Goal: Communication & Community: Answer question/provide support

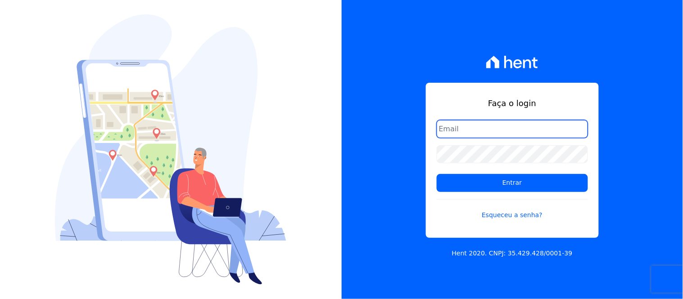
type input "[EMAIL_ADDRESS][DOMAIN_NAME]"
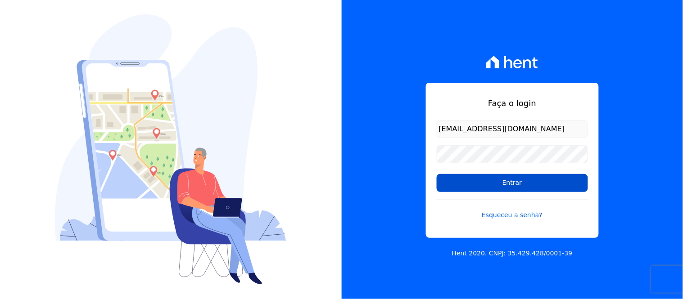
click at [535, 185] on input "Entrar" at bounding box center [512, 183] width 151 height 18
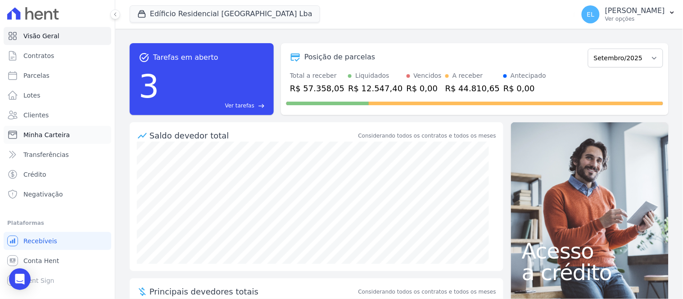
click at [44, 136] on span "Minha Carteira" at bounding box center [46, 135] width 46 height 9
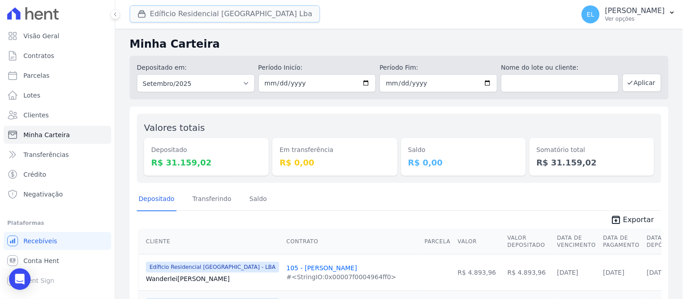
click at [144, 17] on icon "button" at bounding box center [142, 14] width 7 height 7
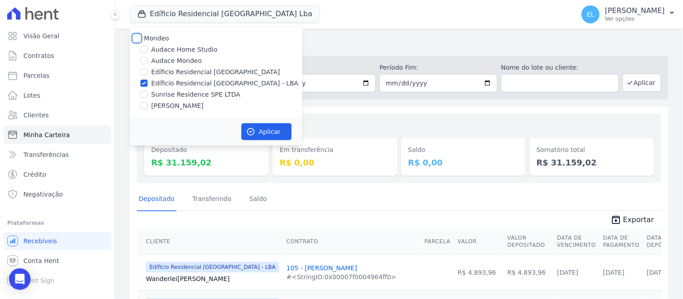
click at [134, 35] on input "Mondeo" at bounding box center [136, 38] width 7 height 7
checkbox input "true"
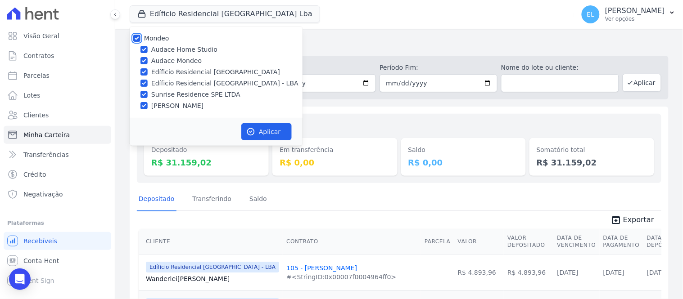
checkbox input "true"
click at [144, 48] on input "Audace Home Studio" at bounding box center [144, 49] width 7 height 7
checkbox input "false"
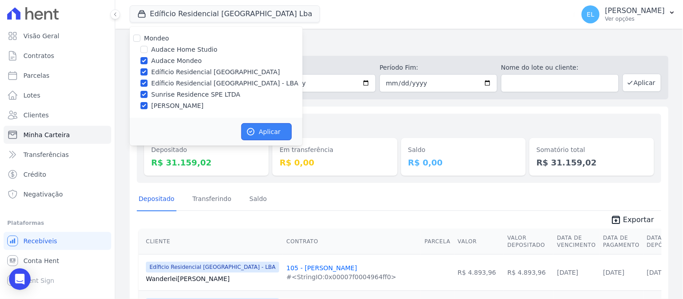
click at [255, 133] on icon "button" at bounding box center [250, 131] width 9 height 9
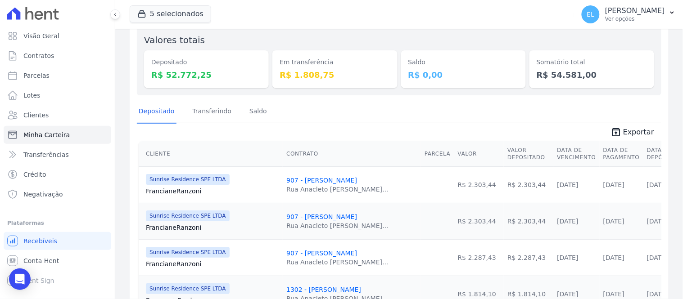
scroll to position [100, 0]
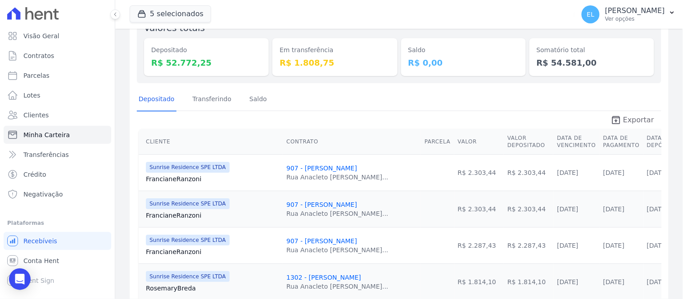
click at [638, 119] on span "Exportar" at bounding box center [638, 120] width 31 height 11
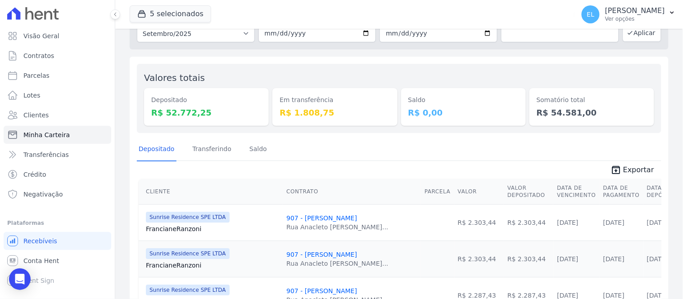
scroll to position [0, 0]
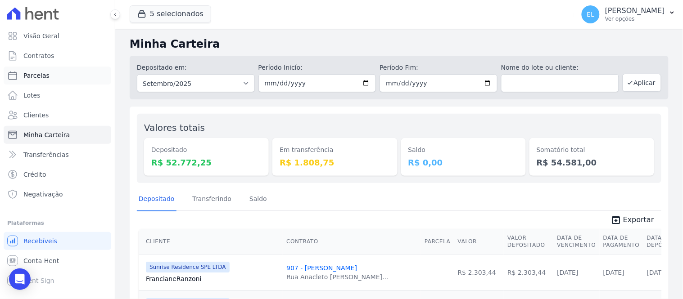
click at [42, 75] on span "Parcelas" at bounding box center [36, 75] width 26 height 9
select select
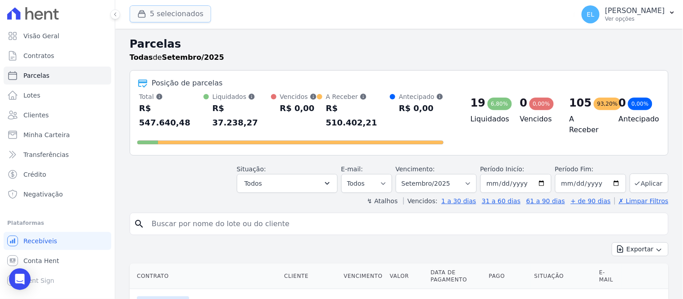
click at [152, 12] on button "5 selecionados" at bounding box center [171, 13] width 82 height 17
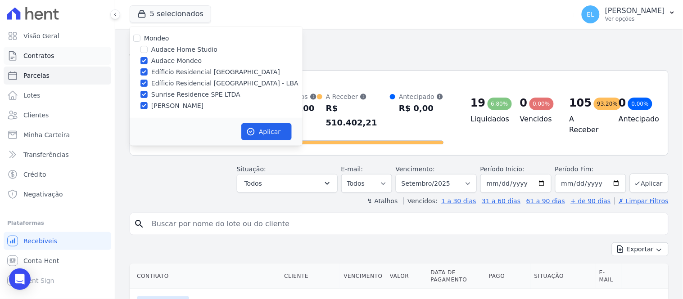
click at [38, 58] on span "Contratos" at bounding box center [38, 55] width 31 height 9
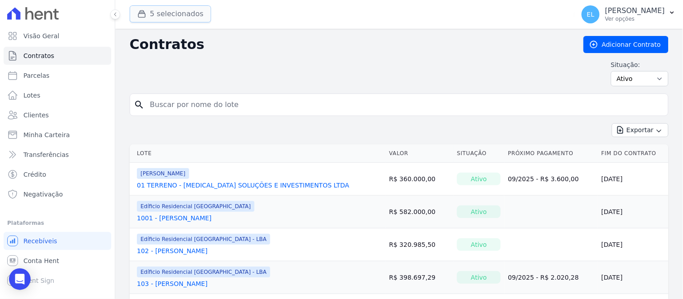
click at [138, 16] on icon "button" at bounding box center [141, 13] width 9 height 9
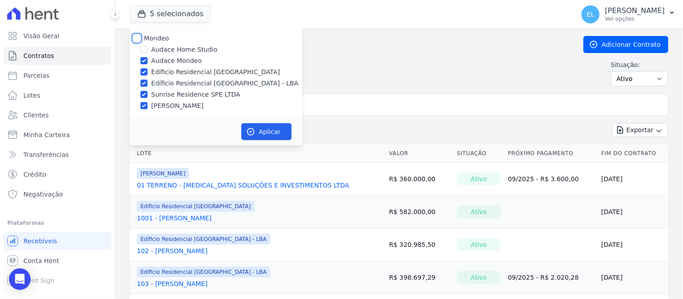
click at [136, 35] on input "Mondeo" at bounding box center [136, 38] width 7 height 7
checkbox input "true"
click at [136, 35] on input "Mondeo" at bounding box center [136, 38] width 7 height 7
checkbox input "false"
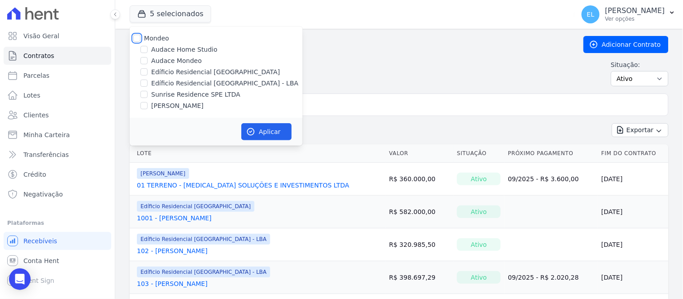
checkbox input "false"
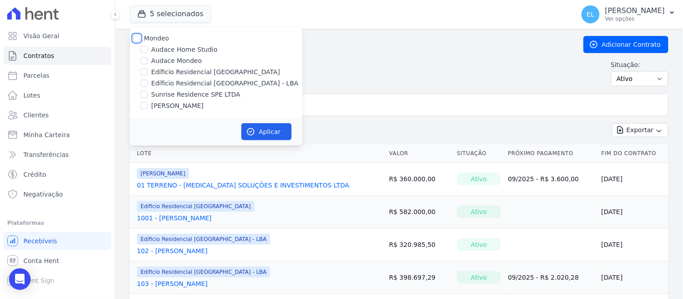
checkbox input "false"
click at [141, 73] on input "Edíficio Residencial [GEOGRAPHIC_DATA]" at bounding box center [144, 71] width 7 height 7
checkbox input "true"
click at [254, 136] on button "Aplicar" at bounding box center [266, 131] width 50 height 17
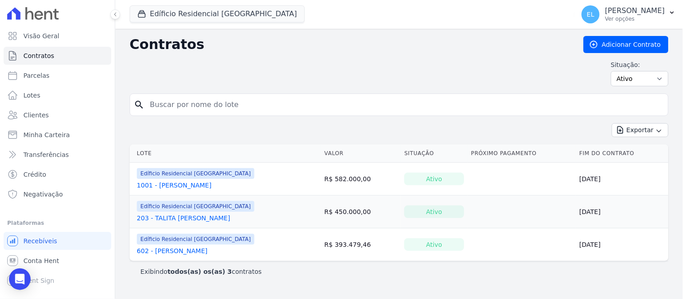
click at [221, 107] on input "search" at bounding box center [405, 105] width 520 height 18
type input "[PERSON_NAME]"
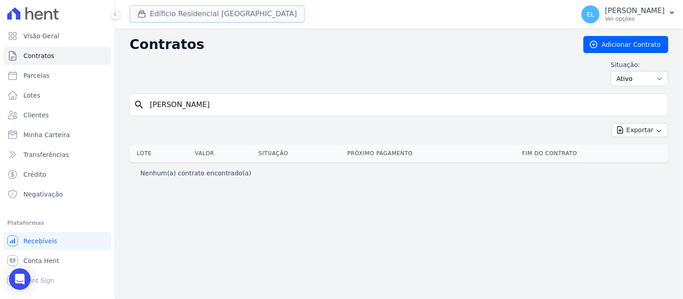
click at [156, 20] on button "Edíficio Residencial [GEOGRAPHIC_DATA]" at bounding box center [217, 13] width 175 height 17
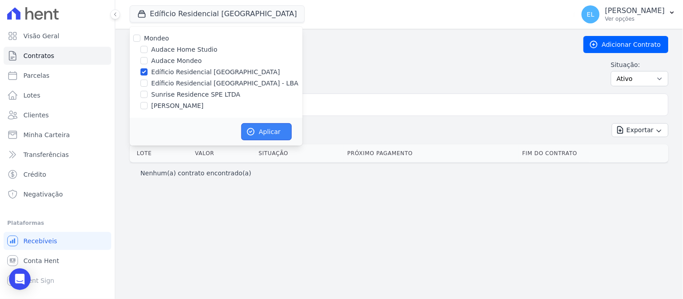
click at [271, 130] on button "Aplicar" at bounding box center [266, 131] width 50 height 17
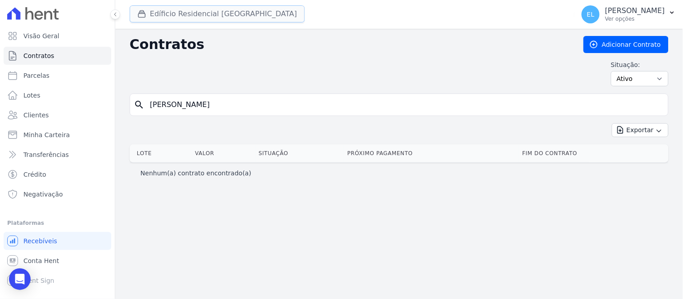
click at [194, 14] on button "Edíficio Residencial [GEOGRAPHIC_DATA]" at bounding box center [217, 13] width 175 height 17
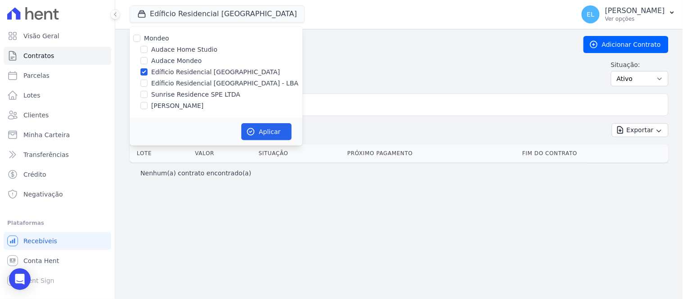
click at [173, 82] on label "Edíficio Residencial [GEOGRAPHIC_DATA] - LBA" at bounding box center [224, 83] width 147 height 9
click at [148, 82] on input "Edíficio Residencial [GEOGRAPHIC_DATA] - LBA" at bounding box center [144, 83] width 7 height 7
checkbox input "true"
click at [146, 71] on input "Edíficio Residencial [GEOGRAPHIC_DATA]" at bounding box center [144, 71] width 7 height 7
checkbox input "false"
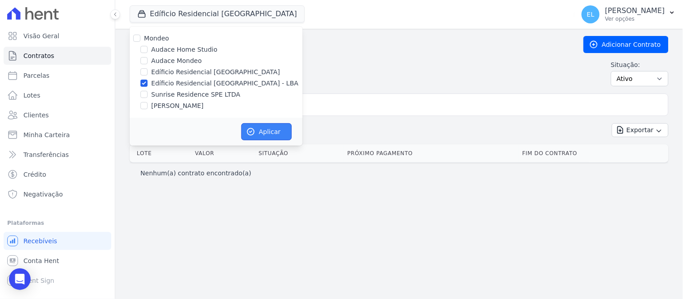
click at [279, 136] on button "Aplicar" at bounding box center [266, 131] width 50 height 17
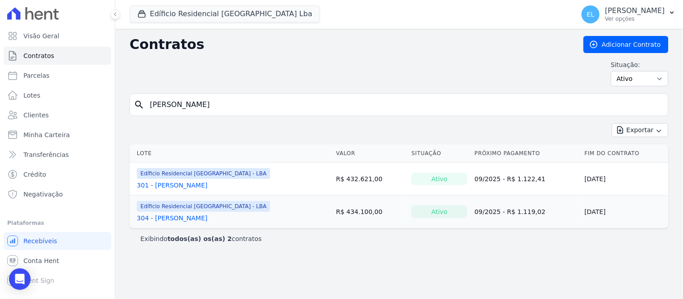
click at [172, 185] on link "301 - [PERSON_NAME]" at bounding box center [172, 185] width 71 height 9
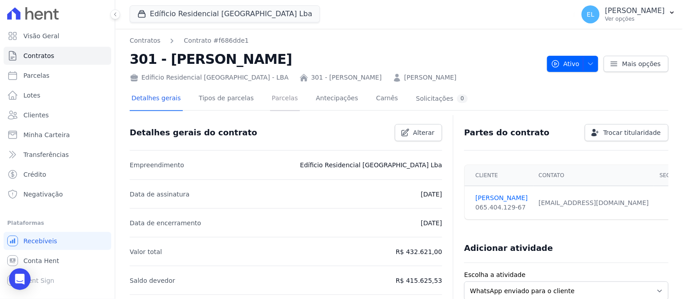
click at [270, 100] on link "Parcelas" at bounding box center [285, 99] width 30 height 24
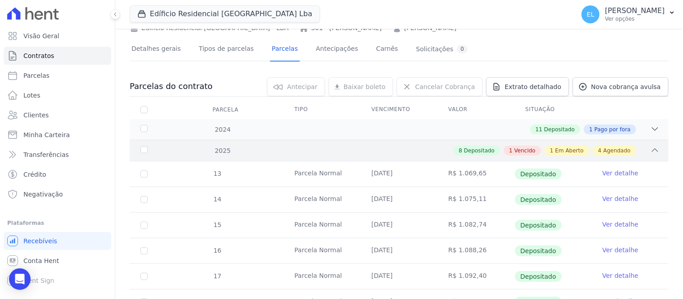
scroll to position [200, 0]
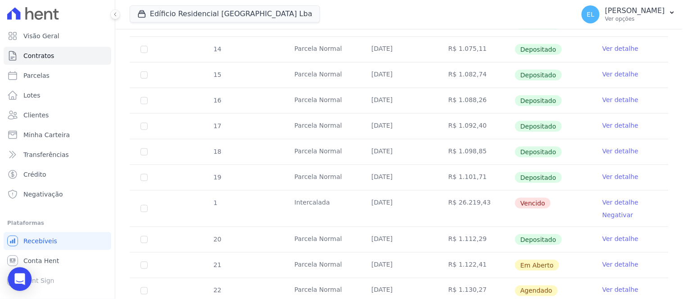
click at [23, 277] on icon "Open Intercom Messenger" at bounding box center [19, 280] width 10 height 12
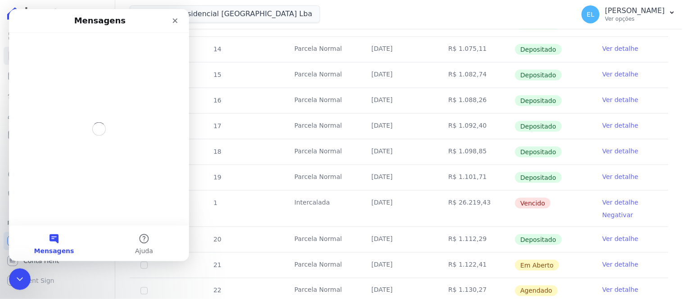
scroll to position [0, 0]
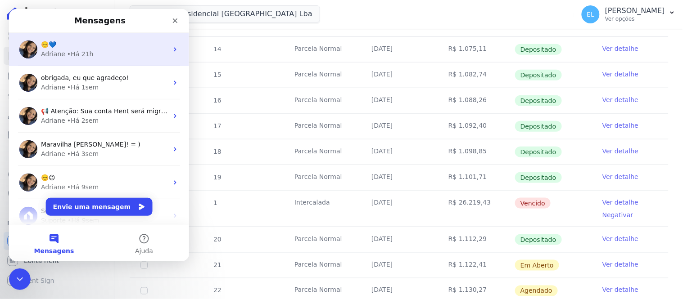
click at [54, 52] on div "Adriane" at bounding box center [53, 53] width 24 height 9
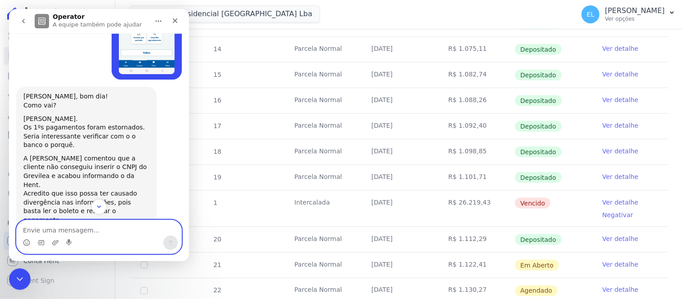
scroll to position [1205, 0]
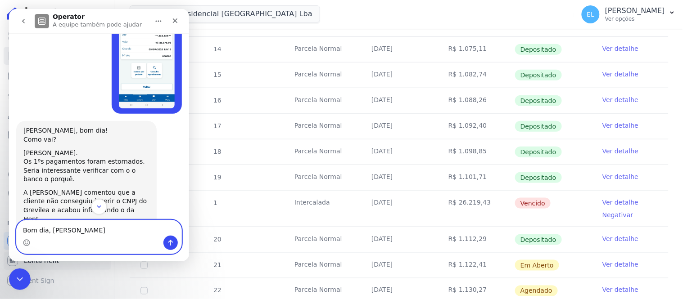
type textarea "Bom dia, [PERSON_NAME]"
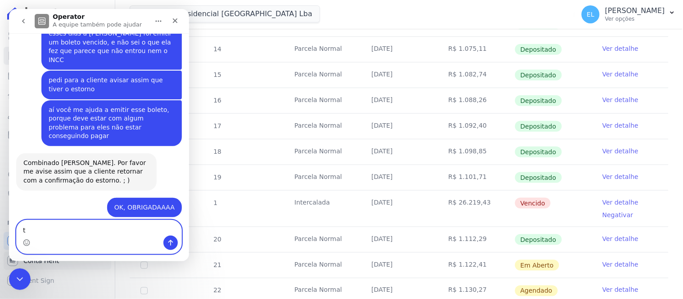
scroll to position [1595, 0]
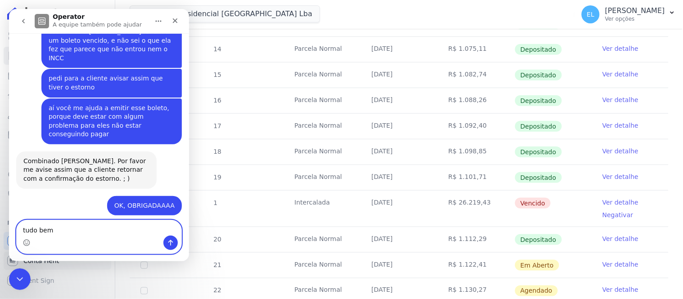
type textarea "tudo bem?"
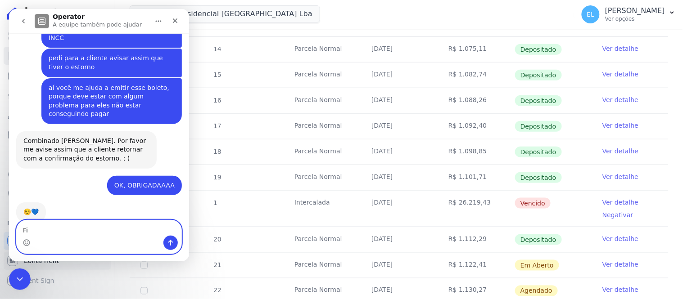
type textarea "F"
type textarea "não sei mais o que responder para a [PERSON_NAME]"
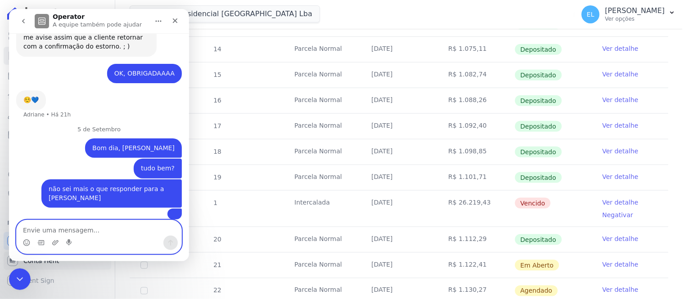
scroll to position [1727, 0]
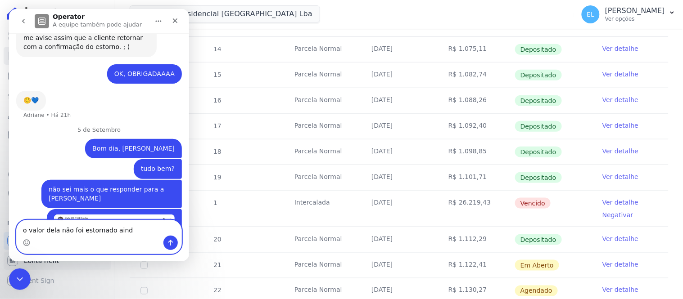
type textarea "o valor dela não foi estornado ainda"
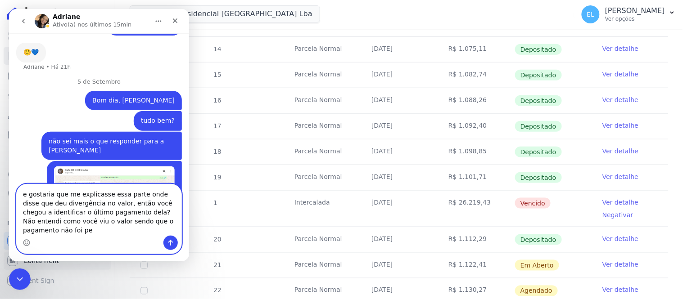
scroll to position [1784, 0]
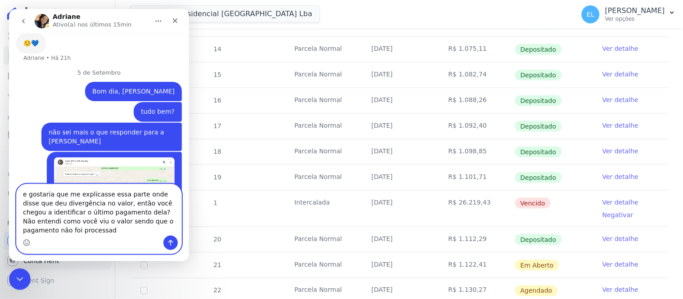
type textarea "e gostaria que me explicasse essa parte onde disse que deu divergência no valor…"
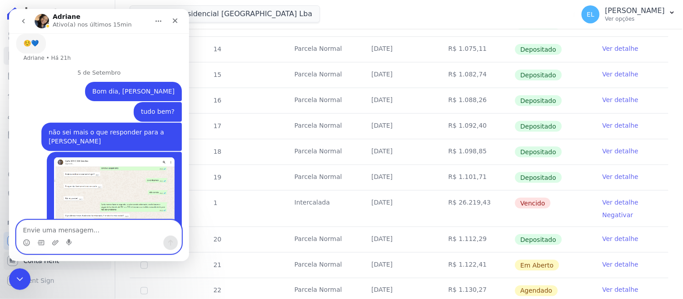
scroll to position [1812, 0]
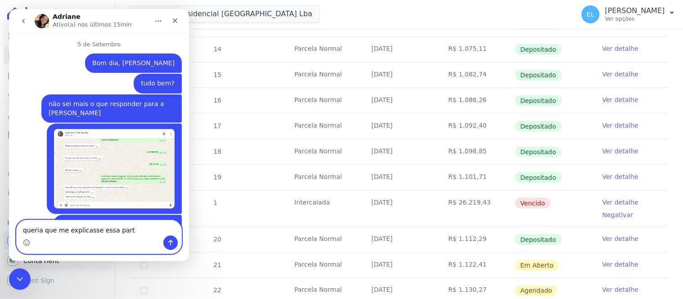
type textarea "queria que me explicasse essa parte"
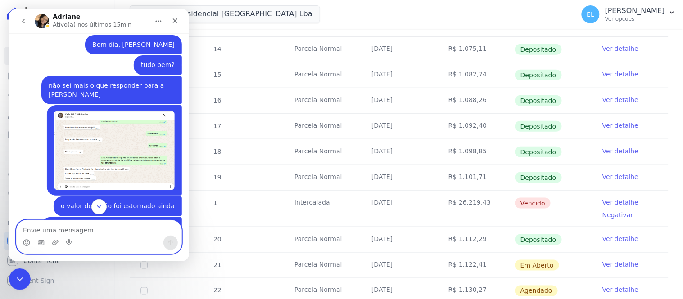
scroll to position [1833, 0]
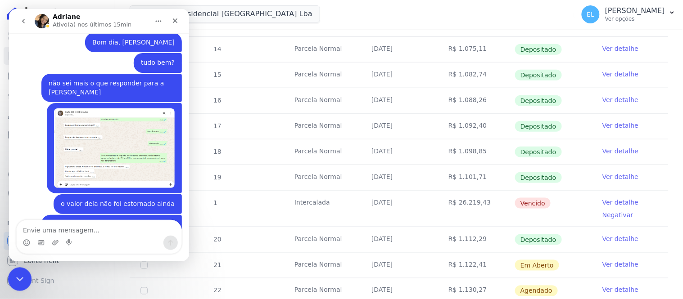
click at [22, 278] on icon "Encerramento do Messenger da Intercom" at bounding box center [18, 278] width 11 height 11
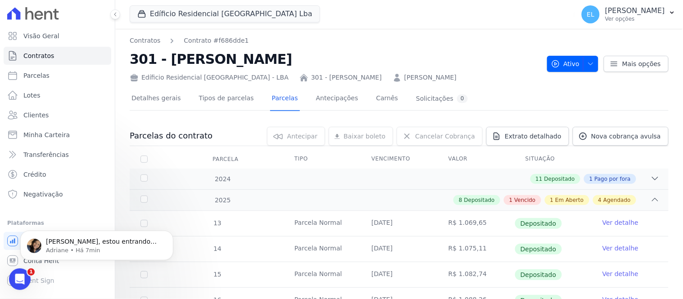
scroll to position [0, 0]
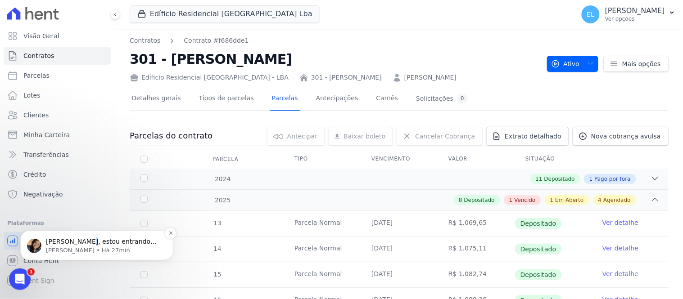
click at [78, 244] on p "[PERSON_NAME], estou entrando em uma reunião e assim que finalizar irei verific…" at bounding box center [104, 241] width 116 height 9
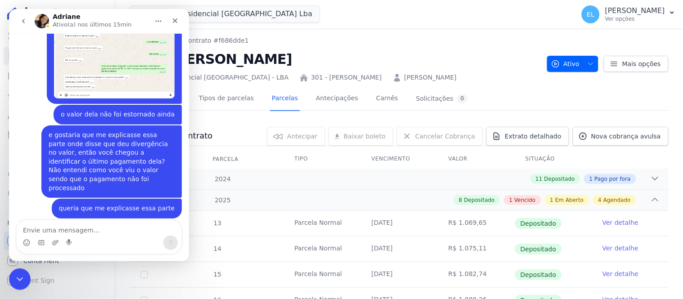
scroll to position [1912, 0]
